Goal: Find specific page/section

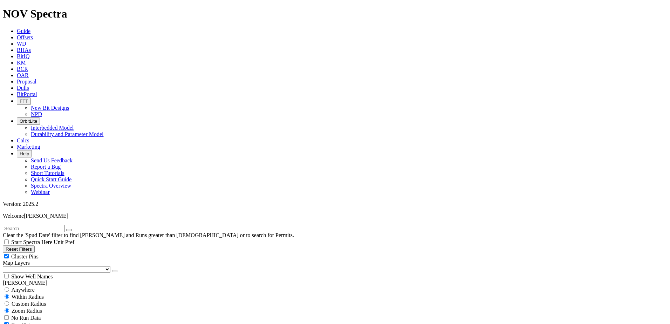
click at [17, 85] on icon at bounding box center [17, 88] width 0 height 6
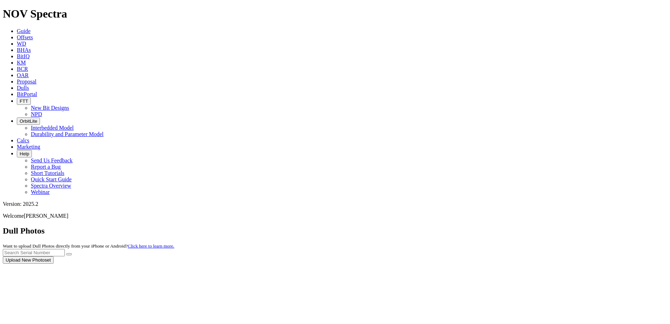
click at [549, 264] on div at bounding box center [335, 264] width 664 height 0
click at [65, 249] on input "text" at bounding box center [34, 252] width 62 height 7
paste input "A317338"
type input "A317338"
click at [72, 253] on button "submit" at bounding box center [69, 254] width 6 height 2
